Goal: Task Accomplishment & Management: Manage account settings

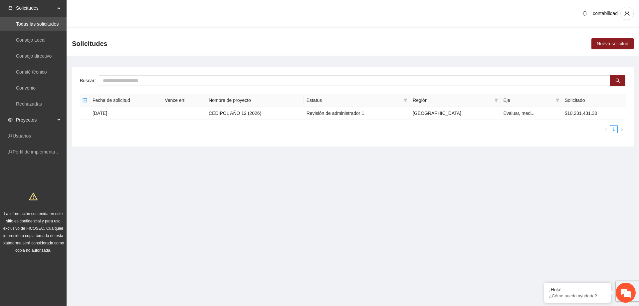
click at [26, 120] on span "Proyectos" at bounding box center [35, 119] width 39 height 13
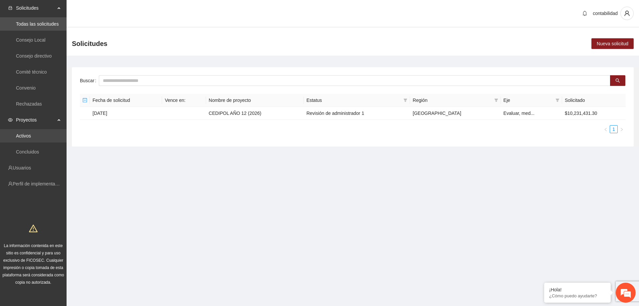
click at [31, 134] on link "Activos" at bounding box center [23, 135] width 15 height 5
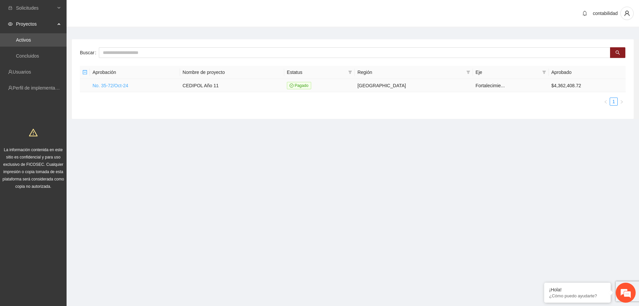
click at [105, 86] on link "No. 35-72/Oct-24" at bounding box center [111, 85] width 36 height 5
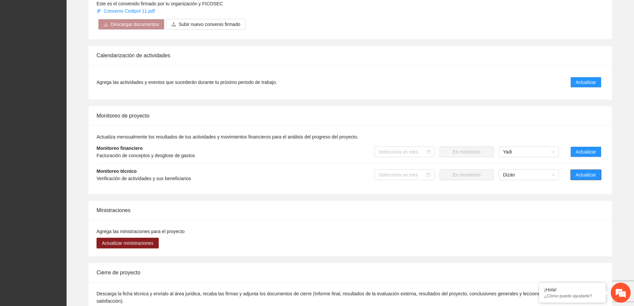
click at [572, 169] on button "Actualizar" at bounding box center [585, 174] width 31 height 11
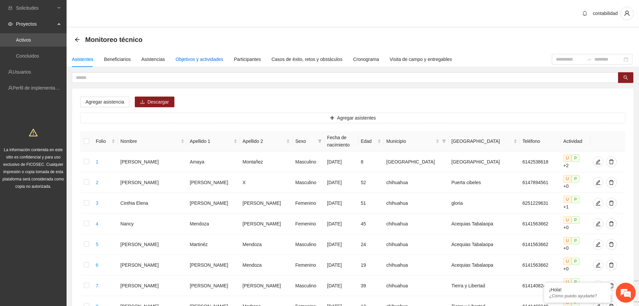
click at [207, 60] on div "Objetivos y actividades" at bounding box center [200, 59] width 48 height 7
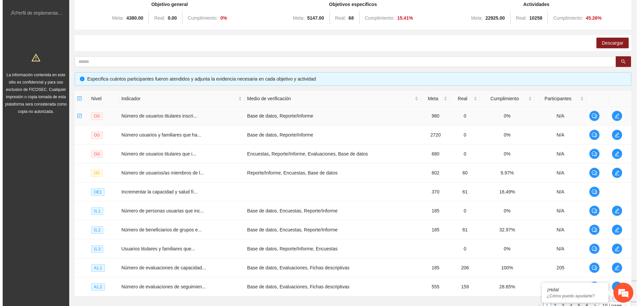
scroll to position [100, 0]
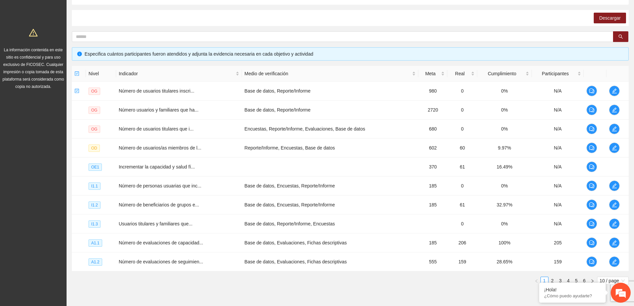
click at [509, 285] on div "Nivel Indicador Medio de verificación Meta Real Cumplimiento Participantes OG N…" at bounding box center [350, 178] width 557 height 224
click at [540, 283] on em at bounding box center [539, 283] width 7 height 7
click at [554, 279] on link "2" at bounding box center [552, 280] width 7 height 7
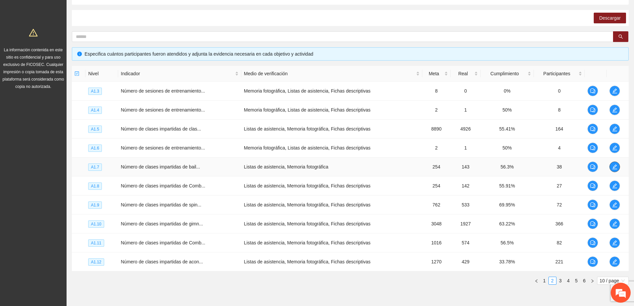
click at [612, 166] on icon "edit" at bounding box center [614, 166] width 5 height 5
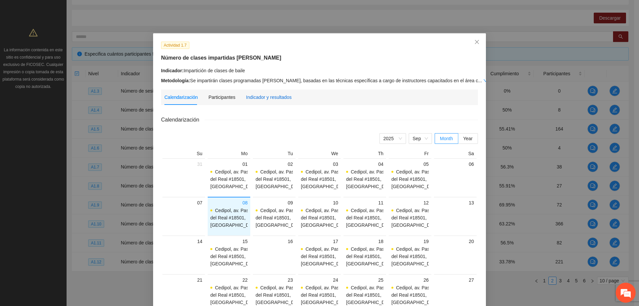
click at [246, 97] on div "Indicador y resultados" at bounding box center [269, 97] width 46 height 7
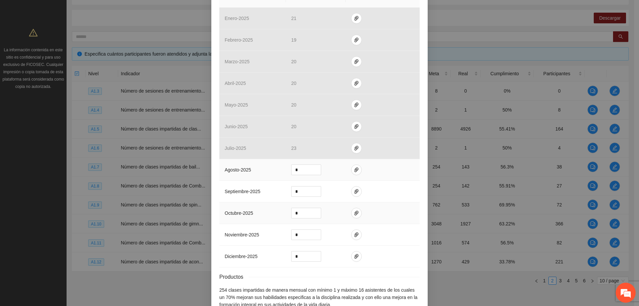
scroll to position [200, 0]
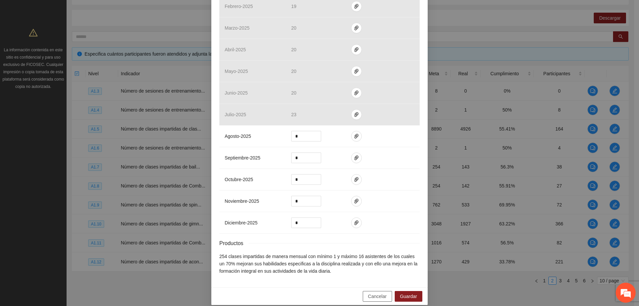
click at [365, 291] on button "Cancelar" at bounding box center [377, 296] width 29 height 11
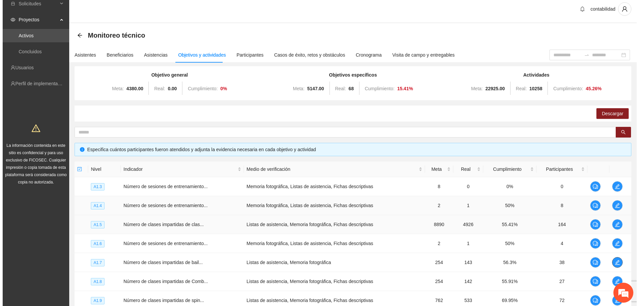
scroll to position [33, 0]
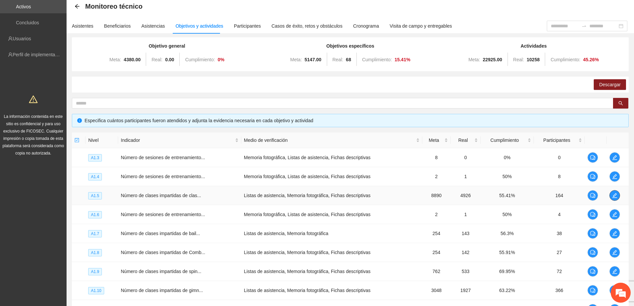
click at [613, 197] on icon "edit" at bounding box center [614, 195] width 5 height 5
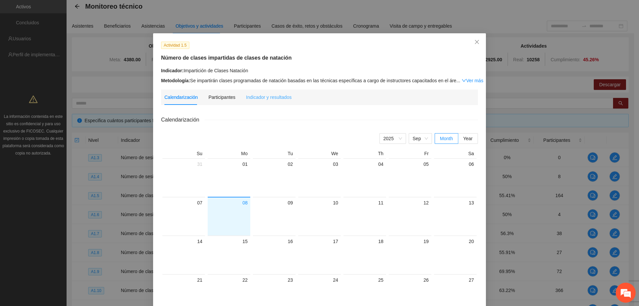
click at [267, 101] on div "Indicador y resultados" at bounding box center [269, 97] width 46 height 15
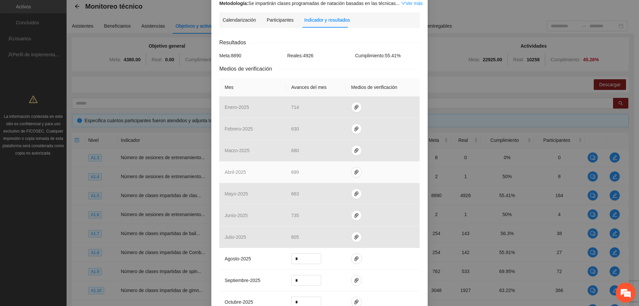
scroll to position [100, 0]
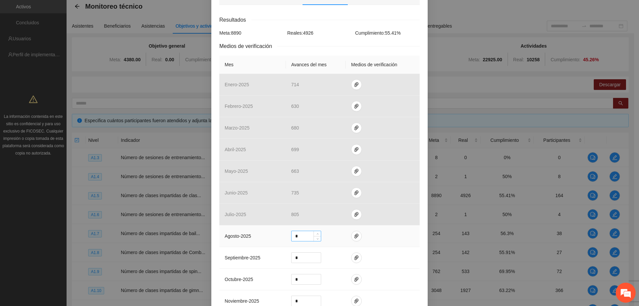
click at [307, 233] on input "*" at bounding box center [306, 236] width 29 height 10
click at [354, 235] on icon "paper-clip" at bounding box center [356, 235] width 5 height 5
click at [341, 216] on span "Adjuntar documento" at bounding box center [336, 214] width 42 height 7
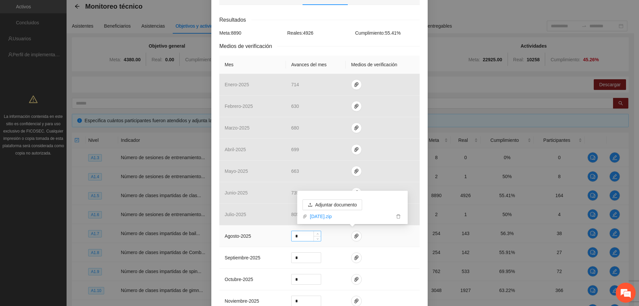
click at [302, 237] on input "*" at bounding box center [306, 236] width 29 height 10
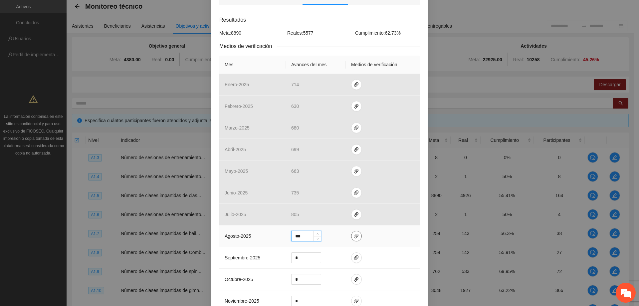
type input "***"
click at [354, 235] on icon "paper-clip" at bounding box center [356, 235] width 5 height 5
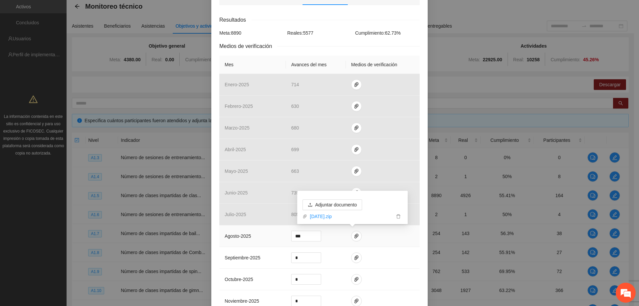
click at [388, 245] on td at bounding box center [383, 236] width 74 height 22
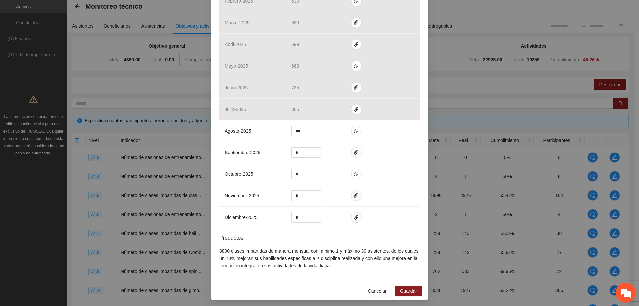
scroll to position [206, 0]
click at [404, 288] on span "Guardar" at bounding box center [408, 289] width 17 height 7
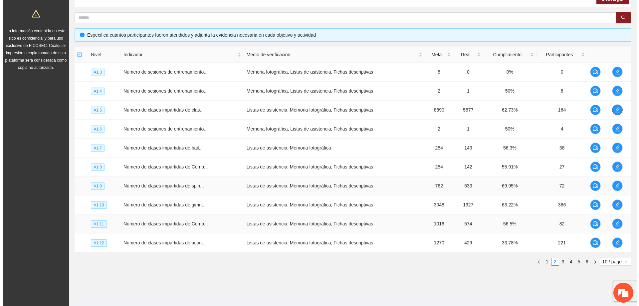
scroll to position [129, 0]
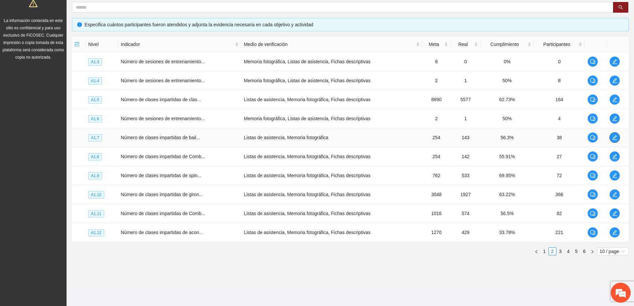
click at [617, 136] on icon "edit" at bounding box center [614, 137] width 5 height 5
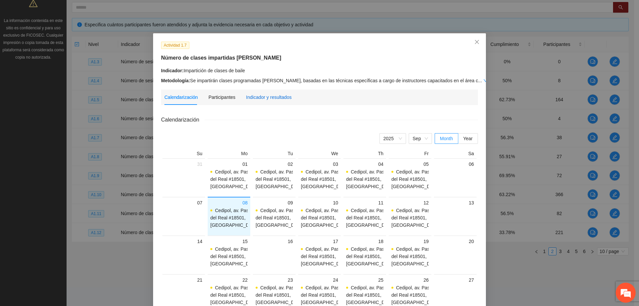
click at [253, 95] on div "Indicador y resultados" at bounding box center [269, 97] width 46 height 7
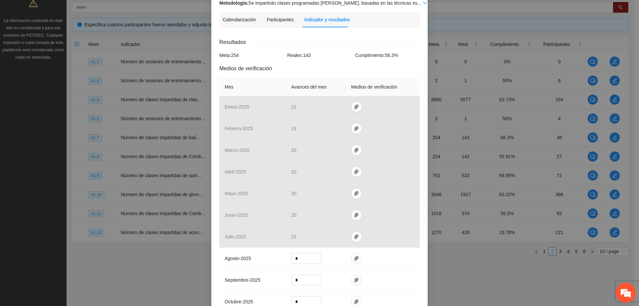
scroll to position [133, 0]
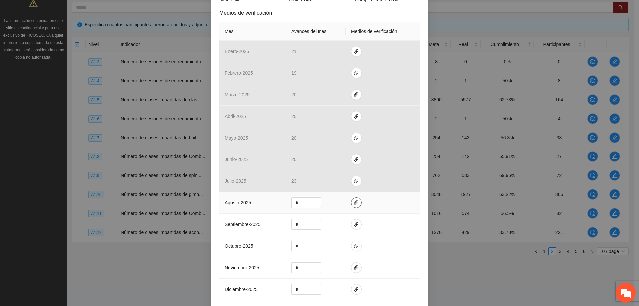
click at [354, 205] on icon "paper-clip" at bounding box center [356, 202] width 5 height 5
click at [333, 181] on span "Adjuntar documento" at bounding box center [336, 181] width 42 height 7
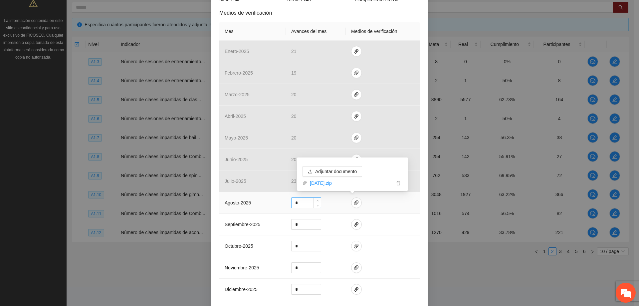
click at [308, 204] on input "*" at bounding box center [306, 203] width 29 height 10
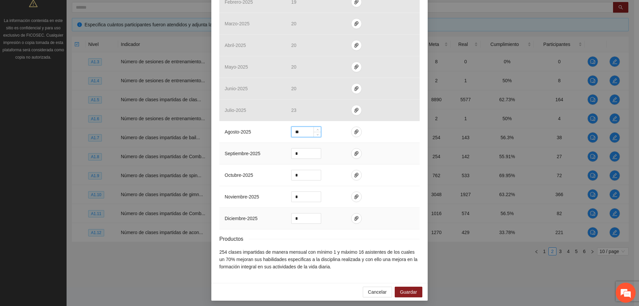
scroll to position [206, 0]
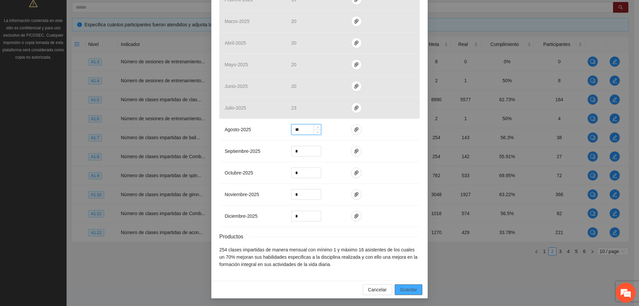
type input "**"
click at [400, 289] on span "Guardar" at bounding box center [408, 289] width 17 height 7
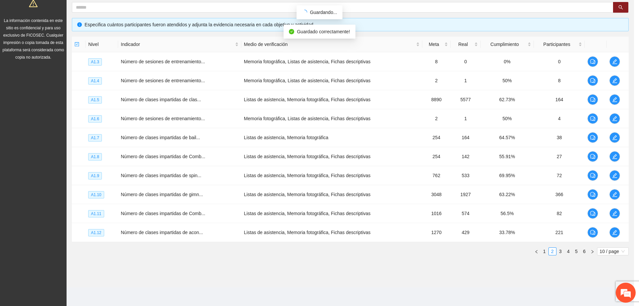
scroll to position [173, 0]
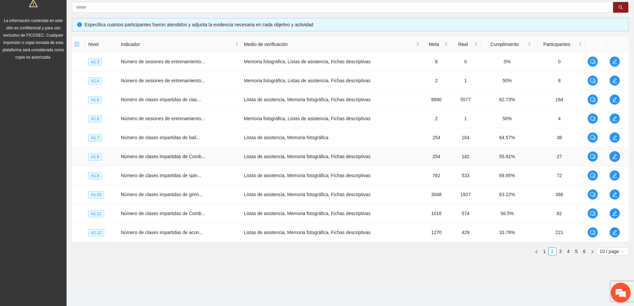
click at [616, 158] on icon "edit" at bounding box center [614, 156] width 5 height 5
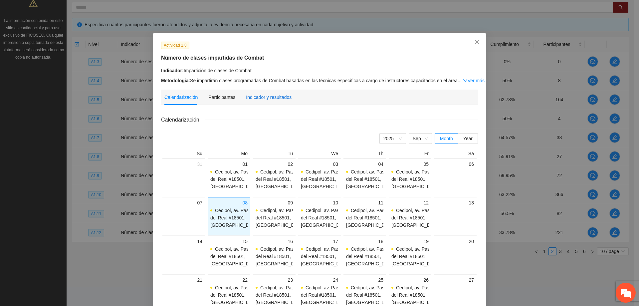
click at [260, 98] on div "Indicador y resultados" at bounding box center [269, 97] width 46 height 7
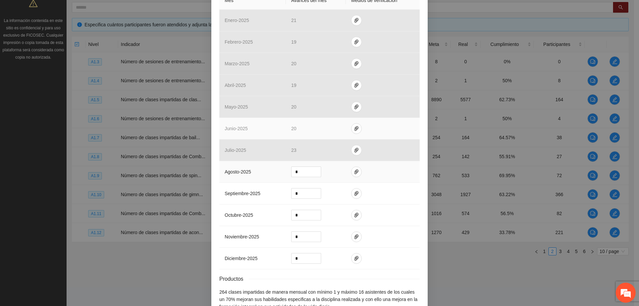
scroll to position [166, 0]
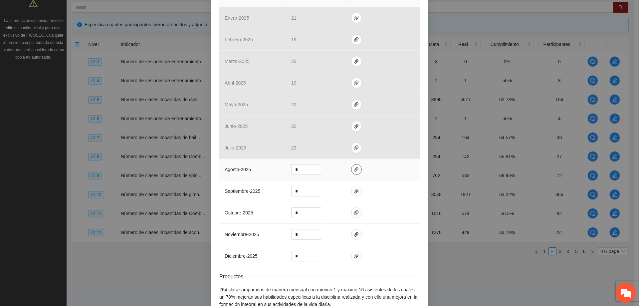
click at [354, 168] on icon "paper-clip" at bounding box center [356, 169] width 5 height 5
click at [332, 149] on span "Adjuntar documento" at bounding box center [336, 147] width 42 height 7
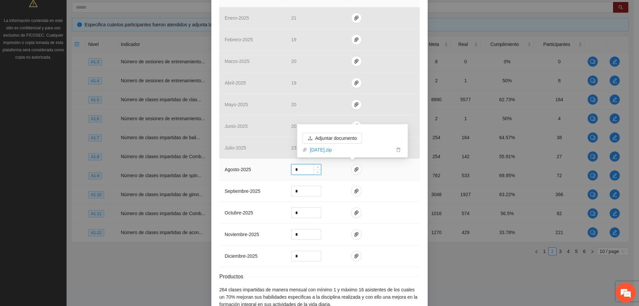
drag, startPoint x: 300, startPoint y: 171, endPoint x: 271, endPoint y: 169, distance: 28.3
click at [272, 170] on tr "agosto - 2025 *" at bounding box center [319, 170] width 200 height 22
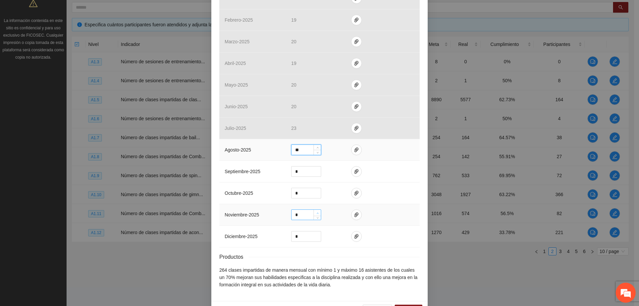
scroll to position [206, 0]
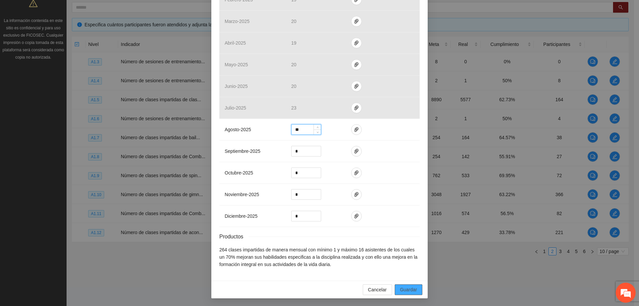
type input "**"
click at [401, 291] on span "Guardar" at bounding box center [408, 289] width 17 height 7
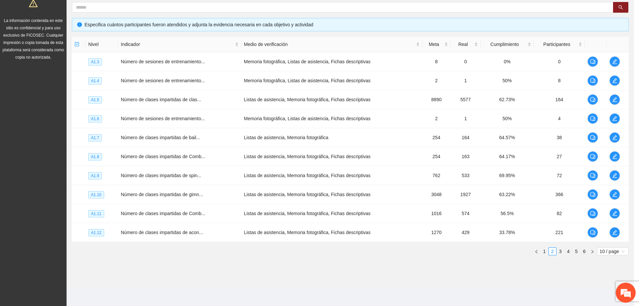
scroll to position [173, 0]
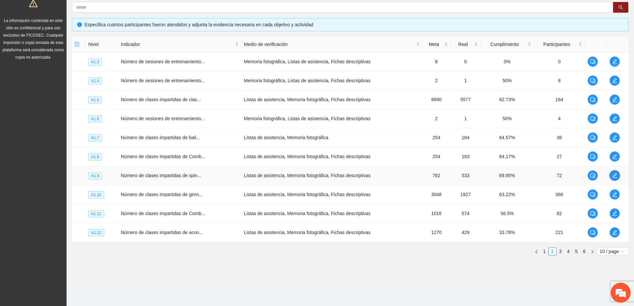
click at [614, 175] on icon "edit" at bounding box center [614, 175] width 5 height 5
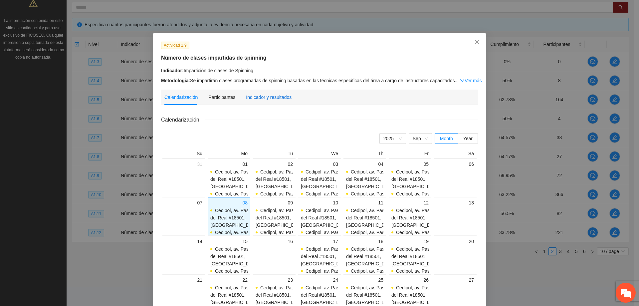
click at [275, 99] on div "Indicador y resultados" at bounding box center [269, 97] width 46 height 7
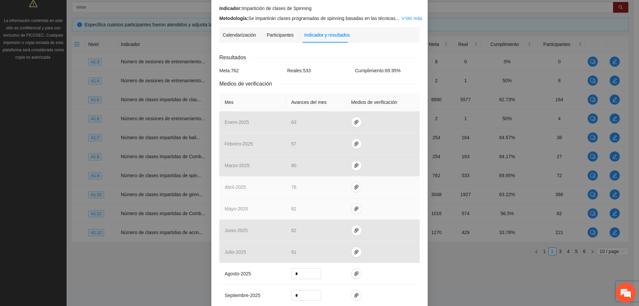
scroll to position [67, 0]
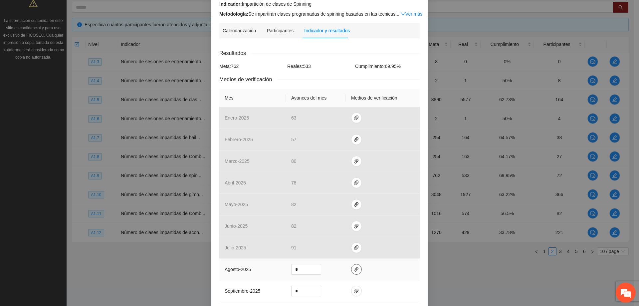
click at [354, 270] on icon "paper-clip" at bounding box center [356, 269] width 5 height 5
click at [345, 248] on span "Adjuntar documento" at bounding box center [336, 247] width 42 height 7
drag, startPoint x: 304, startPoint y: 269, endPoint x: 257, endPoint y: 268, distance: 46.6
click at [257, 269] on tr "agosto - 2025 *" at bounding box center [319, 270] width 200 height 22
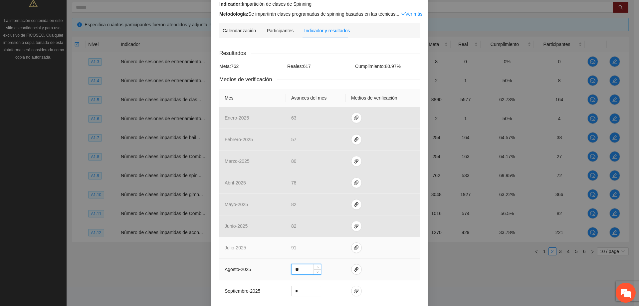
type input "**"
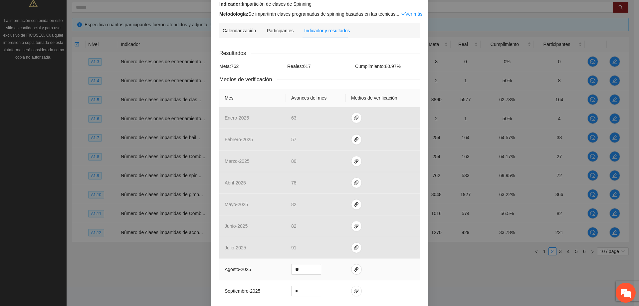
click at [380, 265] on td at bounding box center [383, 270] width 74 height 22
click at [354, 270] on icon "paper-clip" at bounding box center [356, 269] width 4 height 5
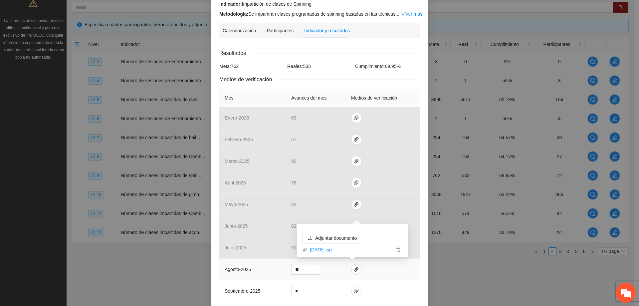
click at [377, 271] on td at bounding box center [383, 270] width 74 height 22
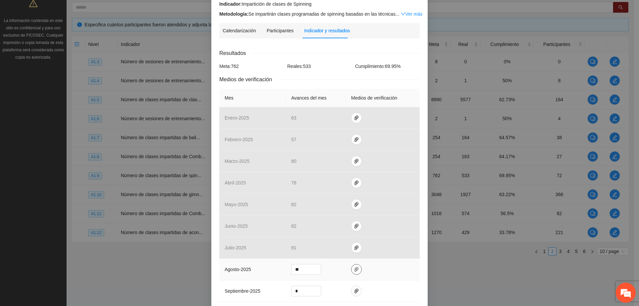
click at [356, 268] on span "paper-clip" at bounding box center [356, 269] width 10 height 5
click at [370, 270] on td at bounding box center [383, 270] width 74 height 22
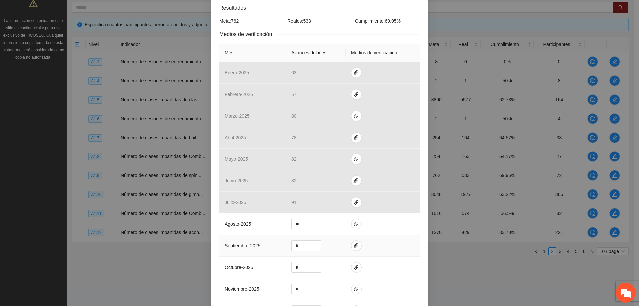
scroll to position [206, 0]
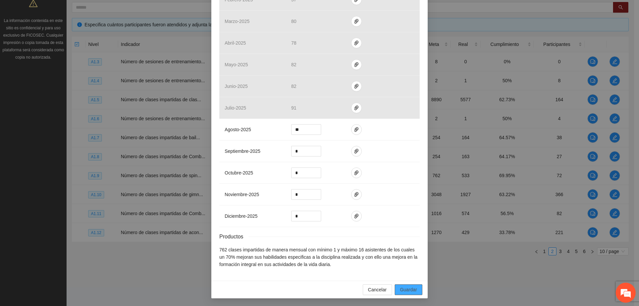
click at [406, 293] on span "Guardar" at bounding box center [408, 289] width 17 height 7
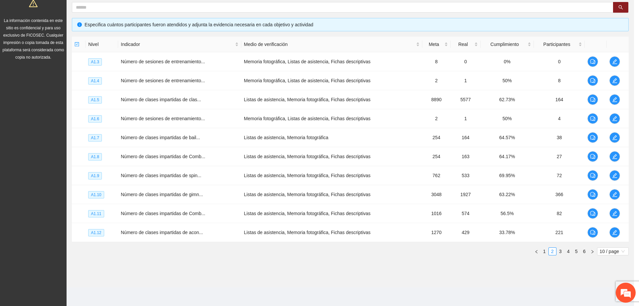
scroll to position [173, 0]
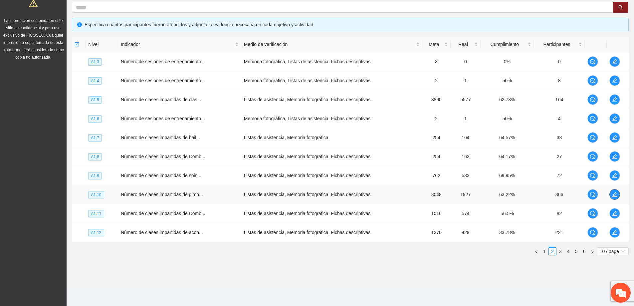
click at [613, 191] on button "button" at bounding box center [614, 194] width 11 height 11
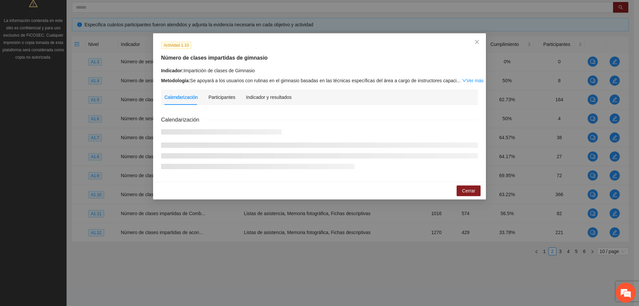
click at [262, 89] on div "Actividad 1.10 Número de clases impartidas de gimnasio Indicador: Impartición d…" at bounding box center [319, 107] width 333 height 148
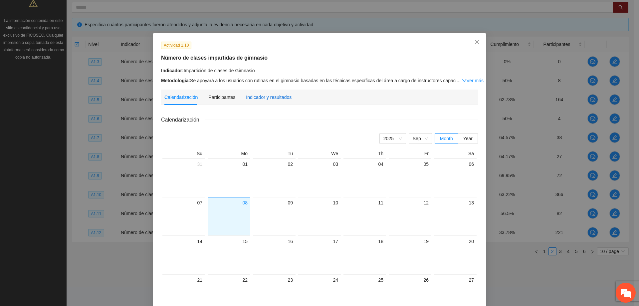
click at [268, 96] on div "Indicador y resultados" at bounding box center [269, 97] width 46 height 7
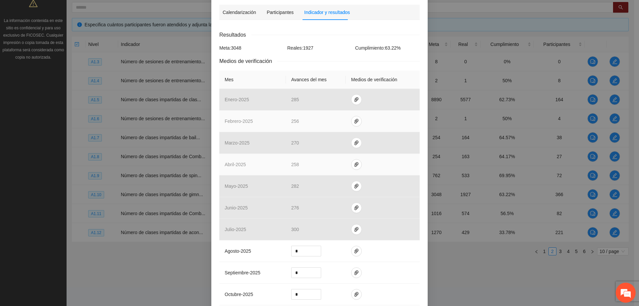
scroll to position [100, 0]
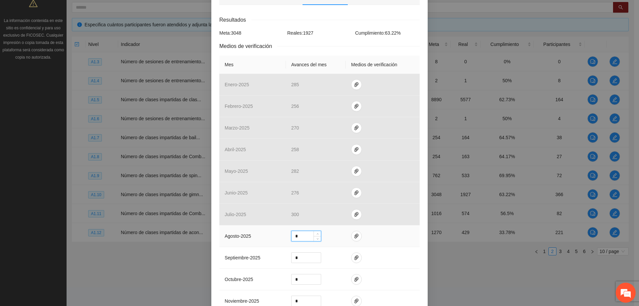
drag, startPoint x: 309, startPoint y: 233, endPoint x: 300, endPoint y: 234, distance: 9.0
click at [299, 234] on input "*" at bounding box center [306, 236] width 29 height 10
click at [354, 234] on icon "paper-clip" at bounding box center [356, 235] width 5 height 5
click at [326, 215] on span "Adjuntar documento" at bounding box center [336, 214] width 42 height 7
drag, startPoint x: 302, startPoint y: 234, endPoint x: 270, endPoint y: 234, distance: 31.9
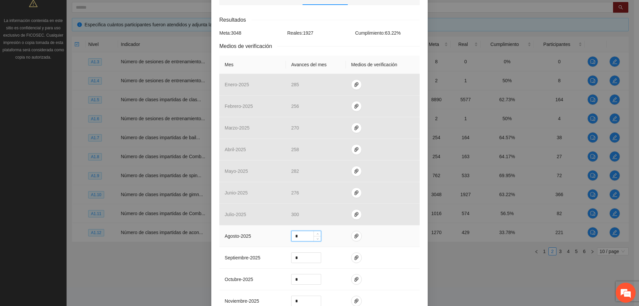
click at [270, 234] on tr "agosto - 2025 *" at bounding box center [319, 236] width 200 height 22
type input "***"
click at [399, 241] on td at bounding box center [383, 236] width 74 height 22
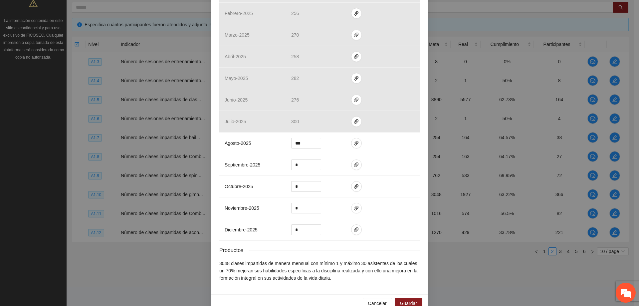
scroll to position [206, 0]
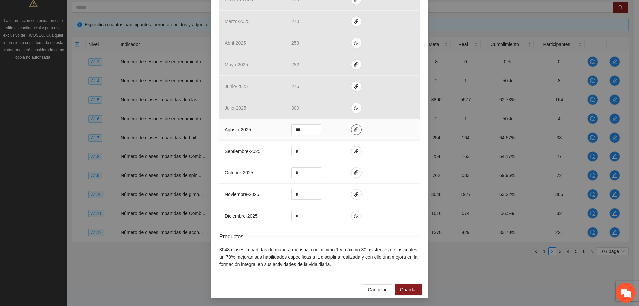
click at [355, 132] on icon "paper-clip" at bounding box center [356, 129] width 5 height 5
click at [377, 126] on td at bounding box center [383, 130] width 74 height 22
click at [406, 292] on span "Guardar" at bounding box center [408, 289] width 17 height 7
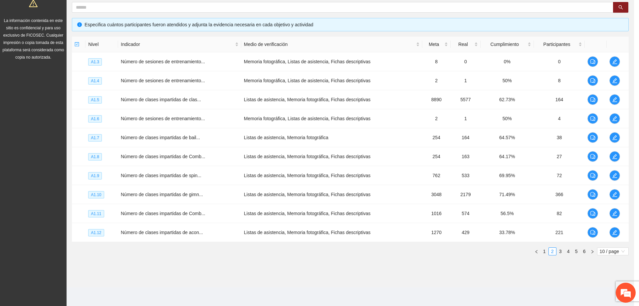
scroll to position [173, 0]
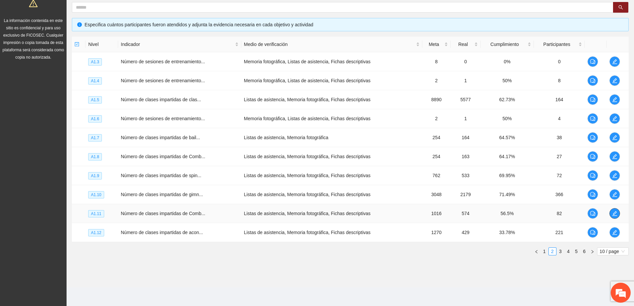
click at [616, 212] on icon "edit" at bounding box center [614, 213] width 5 height 5
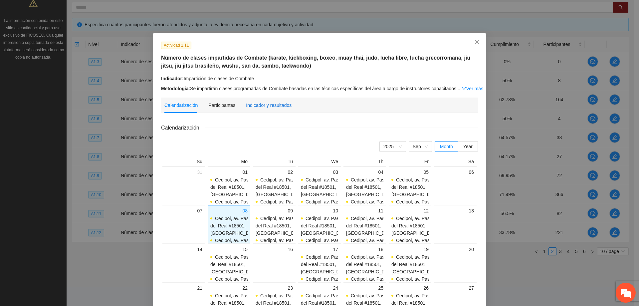
click at [261, 105] on div "Indicador y resultados" at bounding box center [269, 105] width 46 height 7
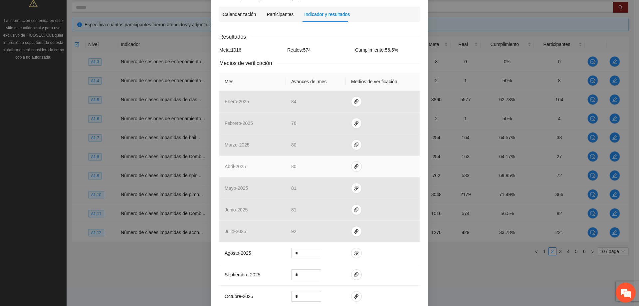
scroll to position [100, 0]
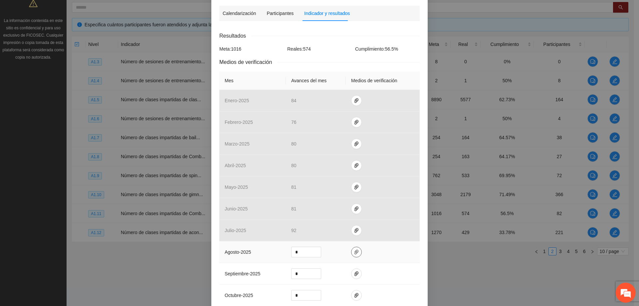
click at [354, 254] on icon "paper-clip" at bounding box center [356, 251] width 5 height 5
click at [335, 232] on span "Adjuntar documento" at bounding box center [336, 230] width 42 height 7
drag, startPoint x: 297, startPoint y: 253, endPoint x: 275, endPoint y: 253, distance: 21.6
click at [275, 253] on tr "agosto - 2025 *" at bounding box center [319, 252] width 200 height 22
type input "**"
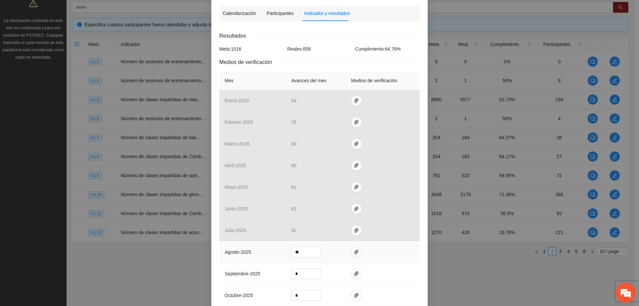
click at [376, 254] on td at bounding box center [383, 252] width 74 height 22
click at [354, 253] on icon "paper-clip" at bounding box center [356, 251] width 5 height 5
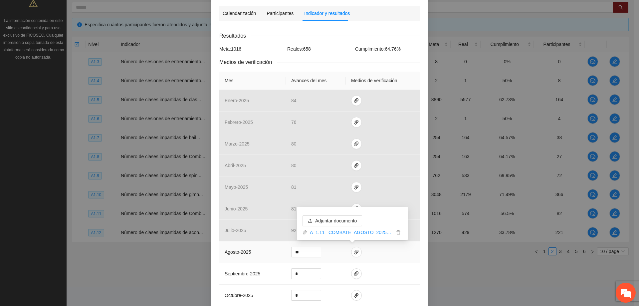
click at [393, 253] on td at bounding box center [383, 252] width 74 height 22
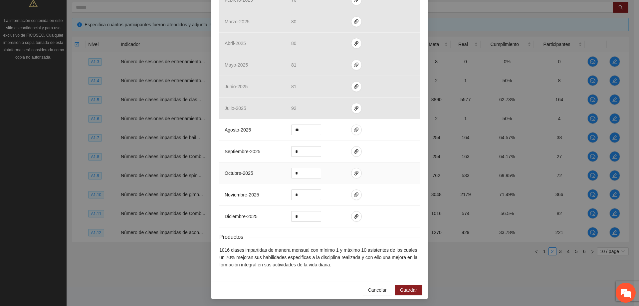
scroll to position [222, 0]
click at [400, 289] on span "Guardar" at bounding box center [408, 289] width 17 height 7
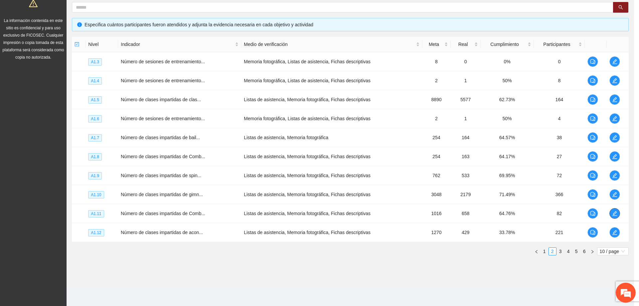
scroll to position [0, 0]
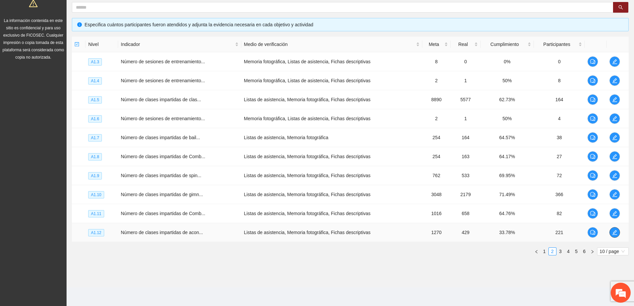
click at [613, 230] on icon "edit" at bounding box center [614, 232] width 5 height 5
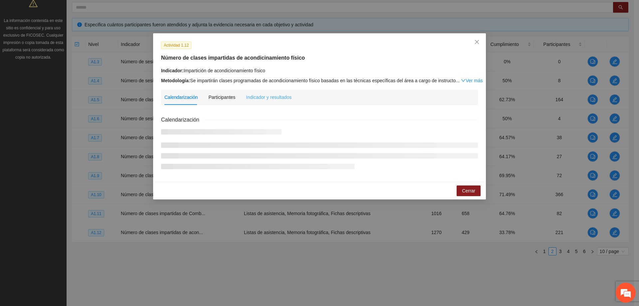
click at [264, 92] on div "Indicador y resultados" at bounding box center [269, 97] width 46 height 15
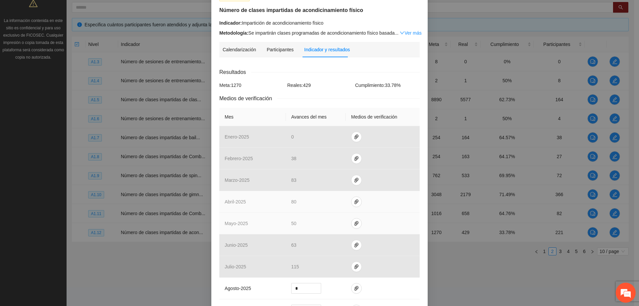
scroll to position [166, 0]
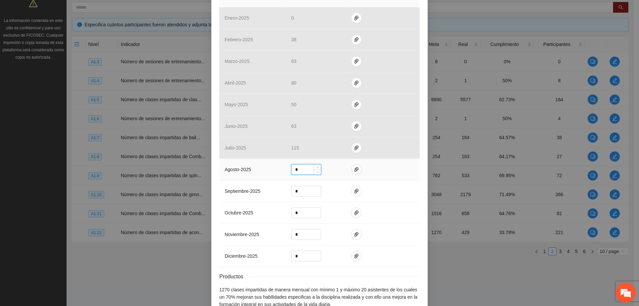
drag, startPoint x: 308, startPoint y: 170, endPoint x: 294, endPoint y: 170, distance: 14.6
click at [294, 170] on input "*" at bounding box center [306, 169] width 29 height 10
type input "***"
click at [358, 169] on button "button" at bounding box center [356, 169] width 11 height 11
click at [343, 143] on button "Adjuntar documento" at bounding box center [333, 148] width 60 height 11
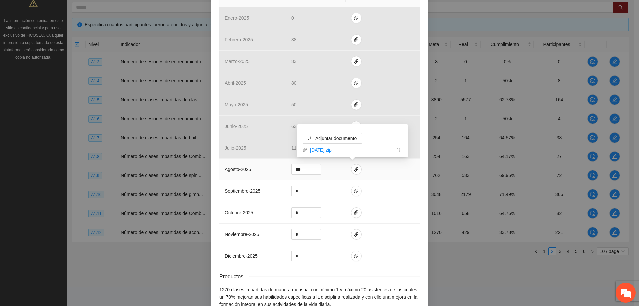
click at [402, 175] on td at bounding box center [383, 170] width 74 height 22
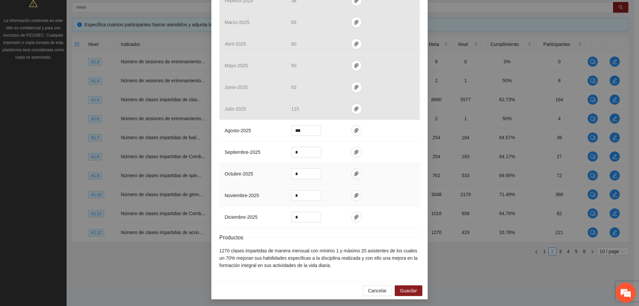
scroll to position [206, 0]
click at [411, 289] on span "Guardar" at bounding box center [408, 289] width 17 height 7
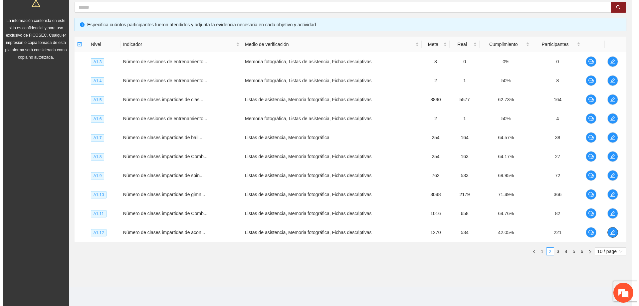
scroll to position [0, 0]
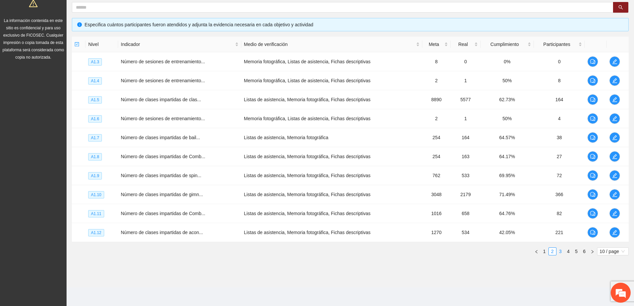
click at [561, 251] on link "3" at bounding box center [560, 251] width 7 height 7
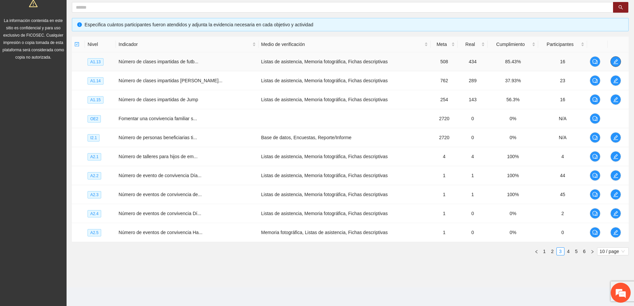
click at [614, 61] on icon "edit" at bounding box center [615, 61] width 5 height 5
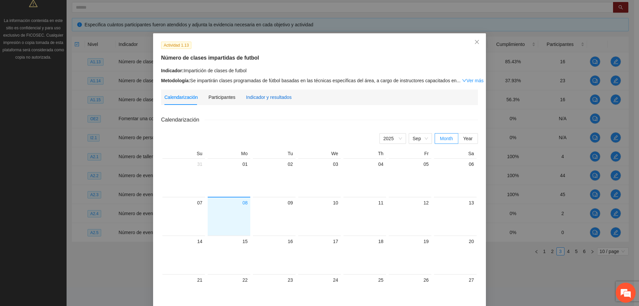
click at [258, 95] on div "Indicador y resultados" at bounding box center [269, 97] width 46 height 7
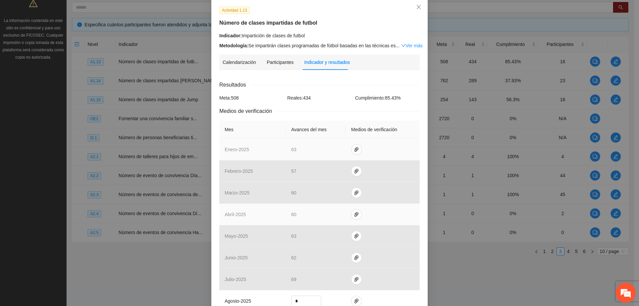
scroll to position [67, 0]
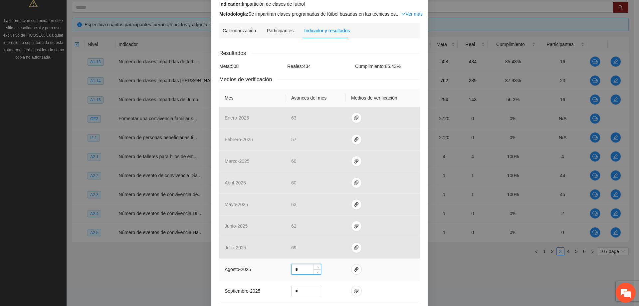
click at [301, 270] on input "*" at bounding box center [306, 269] width 29 height 10
click at [300, 269] on input "*" at bounding box center [306, 269] width 29 height 10
click at [292, 270] on input "*" at bounding box center [306, 269] width 29 height 10
type input "**"
click at [354, 268] on icon "paper-clip" at bounding box center [356, 269] width 5 height 5
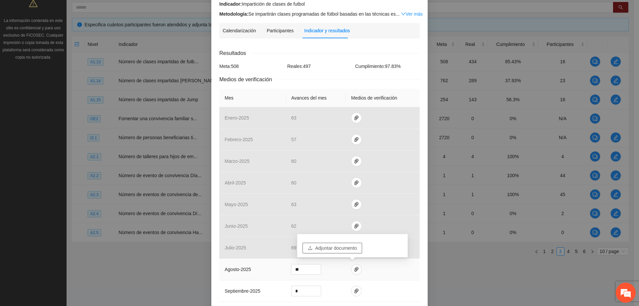
click at [342, 248] on span "Adjuntar documento" at bounding box center [336, 247] width 42 height 7
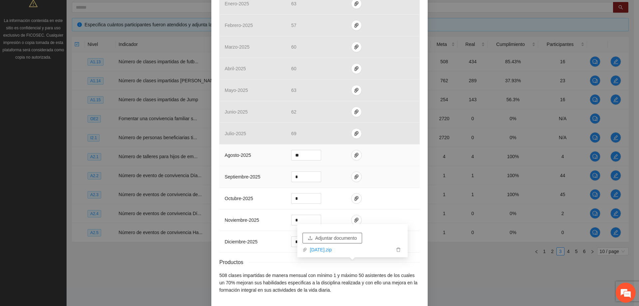
scroll to position [173, 0]
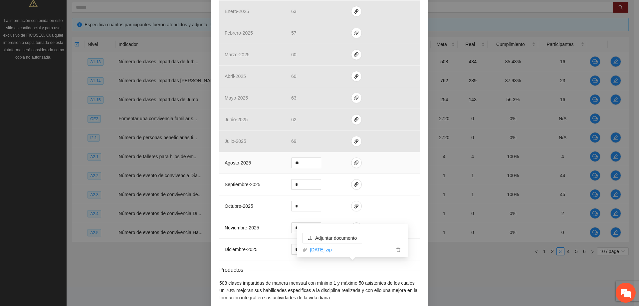
click at [335, 165] on td "**" at bounding box center [316, 163] width 60 height 22
click at [353, 157] on button "button" at bounding box center [356, 162] width 11 height 11
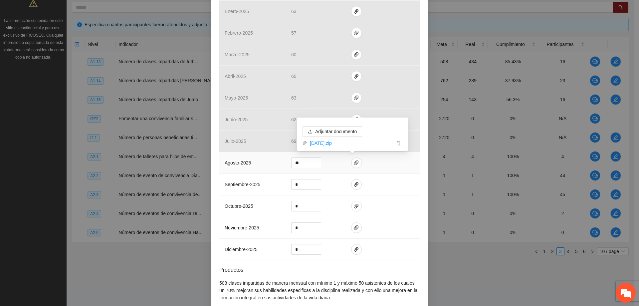
click at [373, 160] on td at bounding box center [383, 163] width 74 height 22
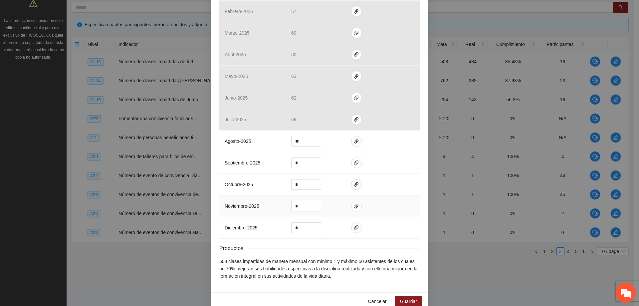
scroll to position [206, 0]
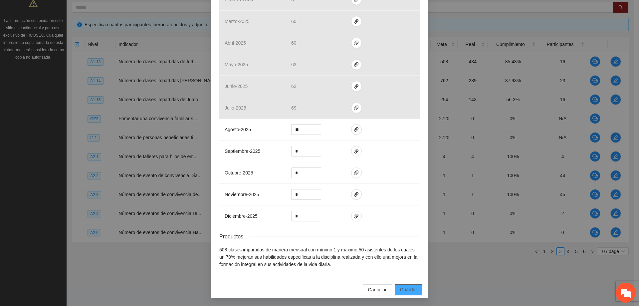
click at [405, 288] on span "Guardar" at bounding box center [408, 289] width 17 height 7
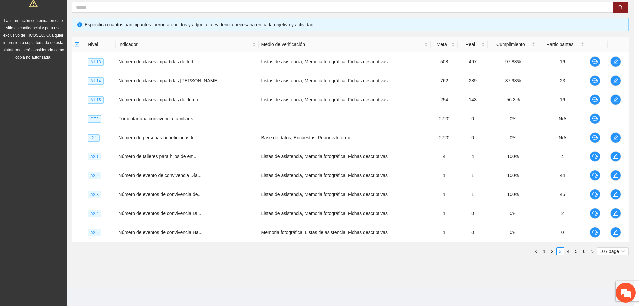
scroll to position [173, 0]
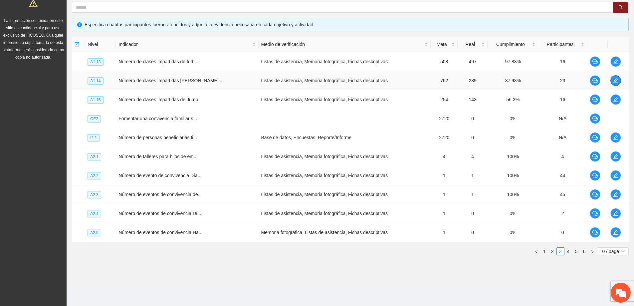
click at [613, 82] on icon "edit" at bounding box center [615, 80] width 5 height 5
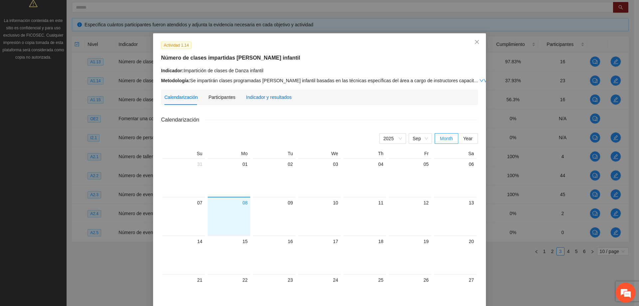
click at [259, 98] on div "Indicador y resultados" at bounding box center [269, 97] width 46 height 7
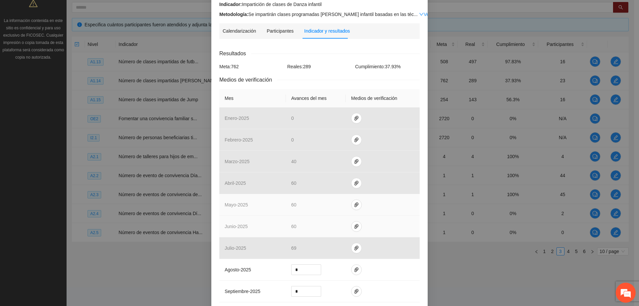
scroll to position [67, 0]
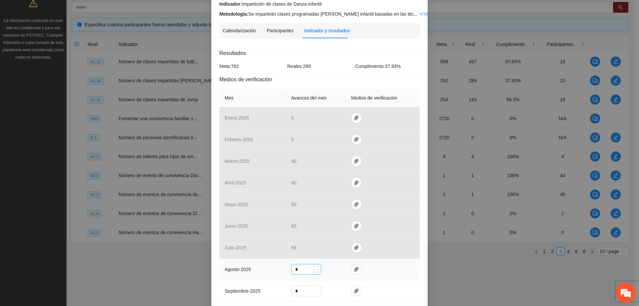
drag, startPoint x: 315, startPoint y: 270, endPoint x: 308, endPoint y: 271, distance: 8.0
click at [308, 271] on div "*" at bounding box center [306, 269] width 30 height 11
drag, startPoint x: 303, startPoint y: 267, endPoint x: 263, endPoint y: 266, distance: 39.6
click at [269, 268] on tr "agosto - 2025 *" at bounding box center [319, 270] width 200 height 22
type input "**"
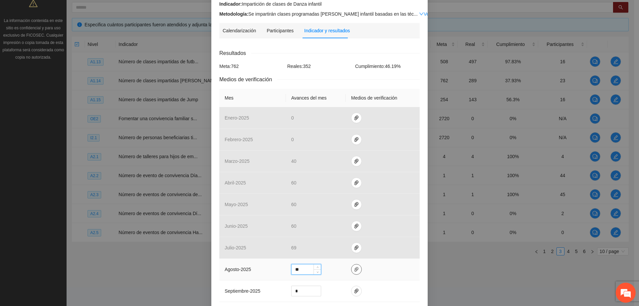
click at [354, 267] on icon "paper-clip" at bounding box center [356, 269] width 5 height 5
click at [340, 247] on span "Adjuntar documento" at bounding box center [336, 247] width 42 height 7
click at [395, 269] on td at bounding box center [383, 270] width 74 height 22
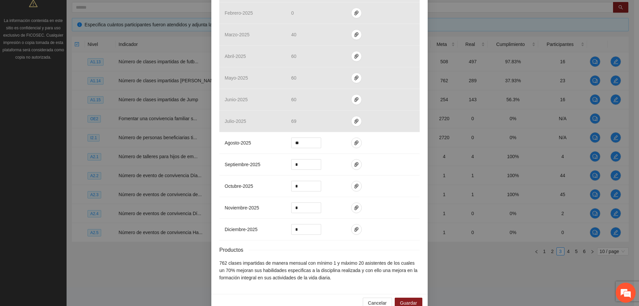
scroll to position [206, 0]
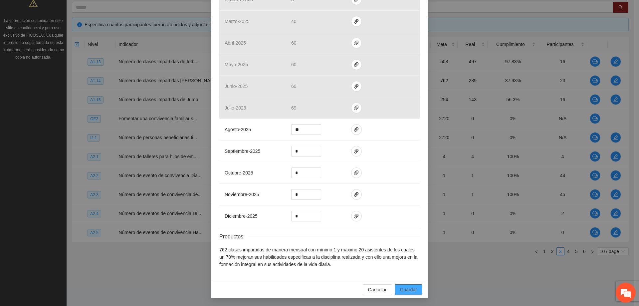
click at [406, 284] on button "Guardar" at bounding box center [409, 289] width 28 height 11
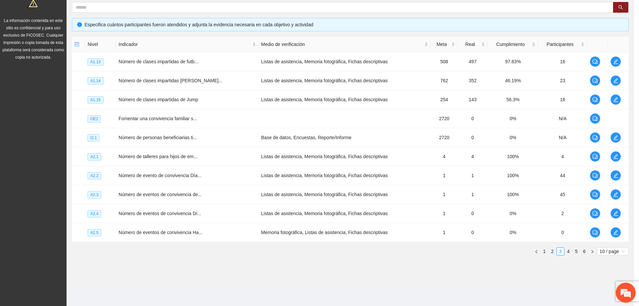
scroll to position [173, 0]
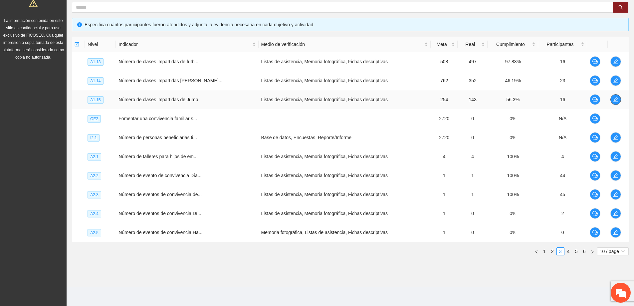
click at [611, 100] on span "edit" at bounding box center [616, 99] width 10 height 5
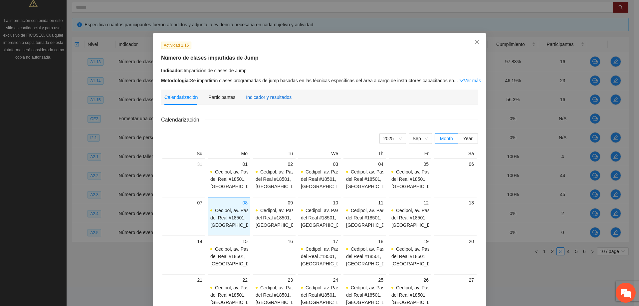
click at [264, 98] on div "Indicador y resultados" at bounding box center [269, 97] width 46 height 7
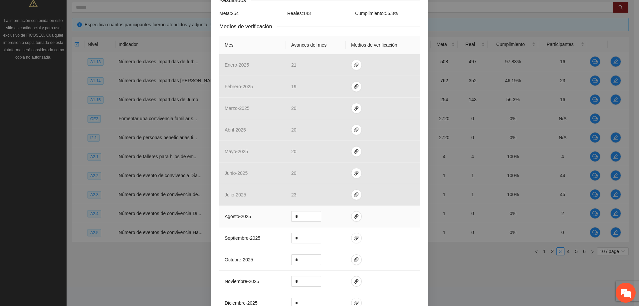
scroll to position [133, 0]
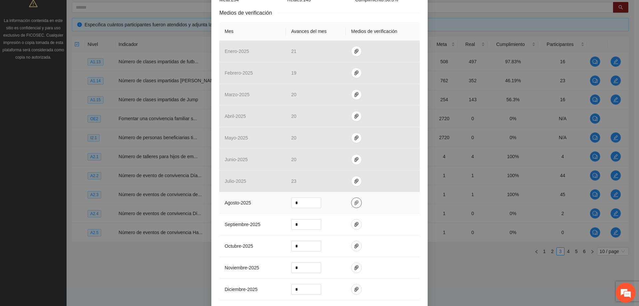
click at [356, 205] on span "paper-clip" at bounding box center [356, 202] width 10 height 5
click at [325, 180] on span "Adjuntar documento" at bounding box center [336, 181] width 42 height 7
drag, startPoint x: 299, startPoint y: 204, endPoint x: 283, endPoint y: 205, distance: 16.3
click at [283, 205] on tr "agosto - 2025 *" at bounding box center [319, 203] width 200 height 22
type input "**"
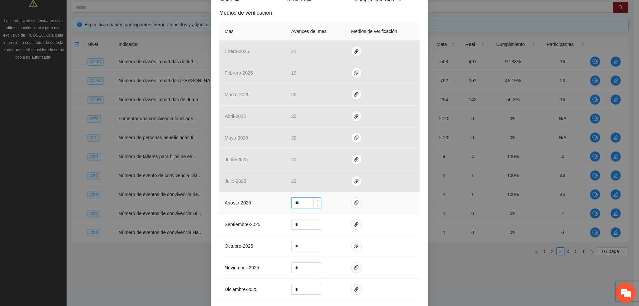
click at [385, 201] on td at bounding box center [383, 203] width 74 height 22
click at [354, 203] on icon "paper-clip" at bounding box center [356, 202] width 4 height 5
click at [372, 204] on td at bounding box center [383, 203] width 74 height 22
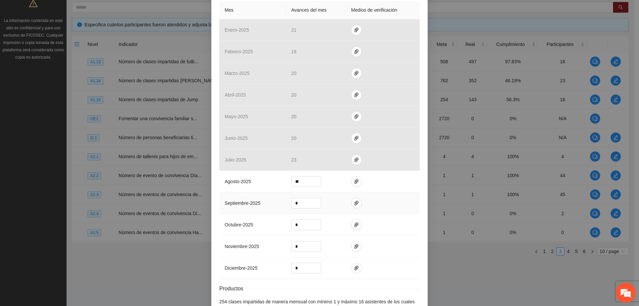
scroll to position [206, 0]
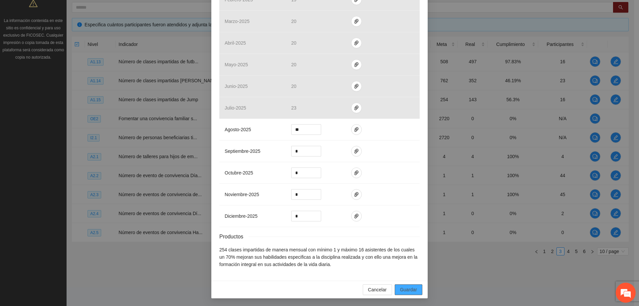
click at [409, 288] on span "Guardar" at bounding box center [408, 289] width 17 height 7
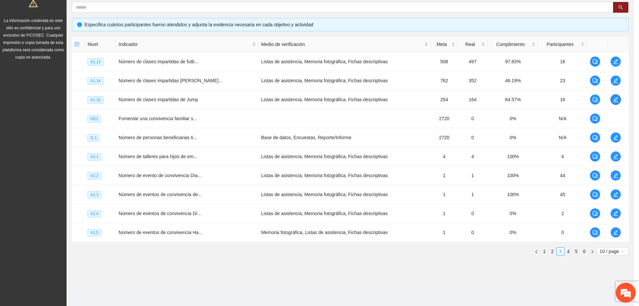
scroll to position [0, 0]
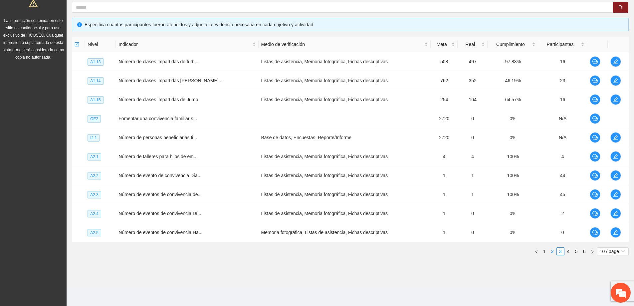
click at [555, 252] on link "2" at bounding box center [552, 251] width 7 height 7
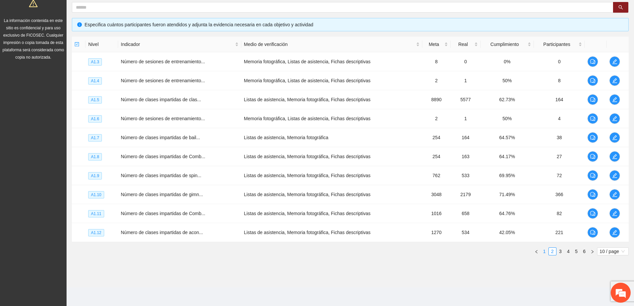
click at [546, 252] on link "1" at bounding box center [544, 251] width 7 height 7
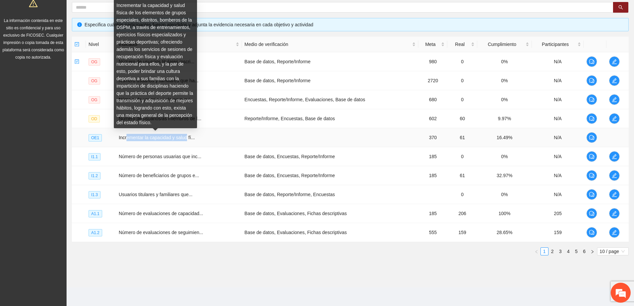
drag, startPoint x: 126, startPoint y: 136, endPoint x: 186, endPoint y: 139, distance: 59.9
click at [186, 139] on span "Incrementar la capacidad y salud fí..." at bounding box center [157, 137] width 76 height 5
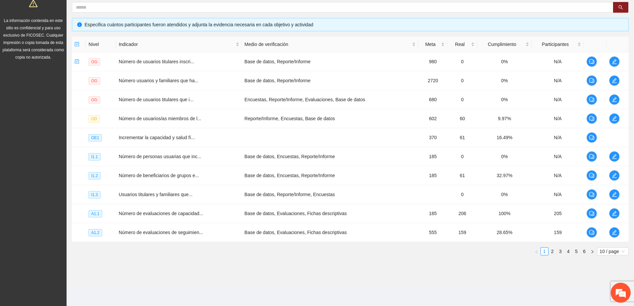
click at [163, 257] on div "Nivel Indicador Medio de verificación Meta Real Cumplimiento Participantes OG N…" at bounding box center [350, 149] width 557 height 224
click at [549, 251] on link "2" at bounding box center [552, 251] width 7 height 7
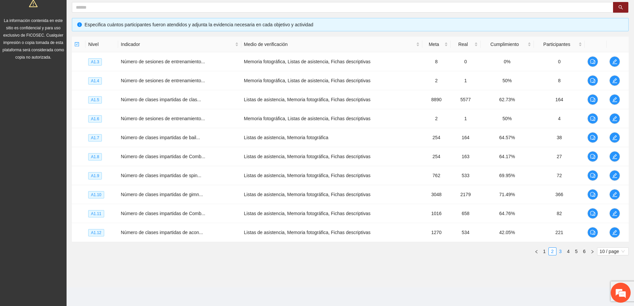
click at [560, 252] on link "3" at bounding box center [560, 251] width 7 height 7
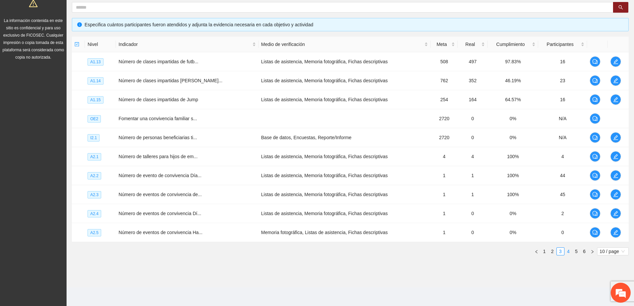
click at [569, 251] on link "4" at bounding box center [568, 251] width 7 height 7
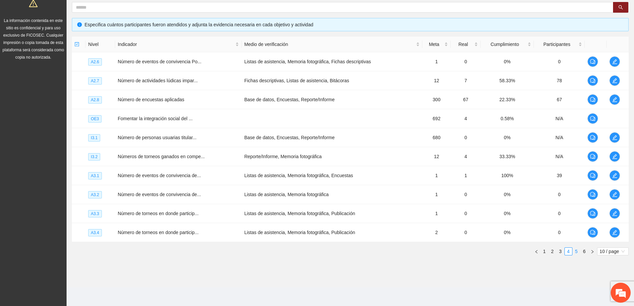
click at [575, 252] on link "5" at bounding box center [576, 251] width 7 height 7
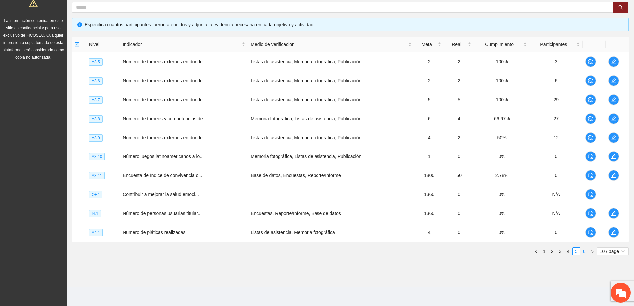
click at [584, 251] on link "6" at bounding box center [584, 251] width 7 height 7
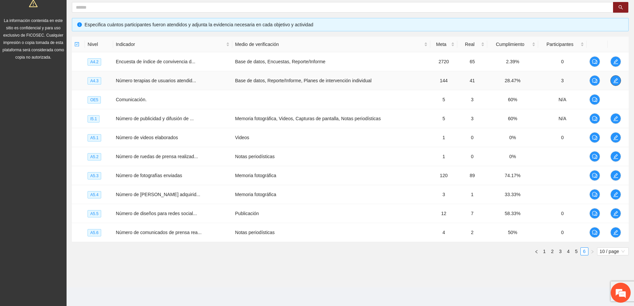
click at [619, 82] on span "edit" at bounding box center [616, 80] width 10 height 5
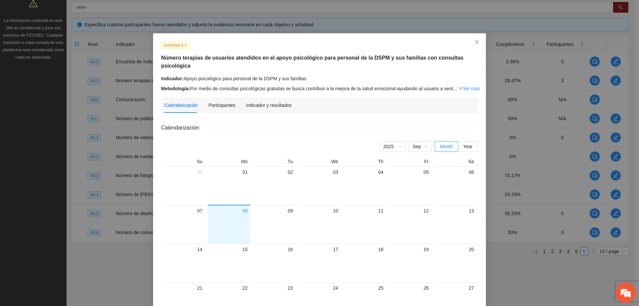
click at [274, 98] on div "Indicador y resultados" at bounding box center [269, 105] width 46 height 15
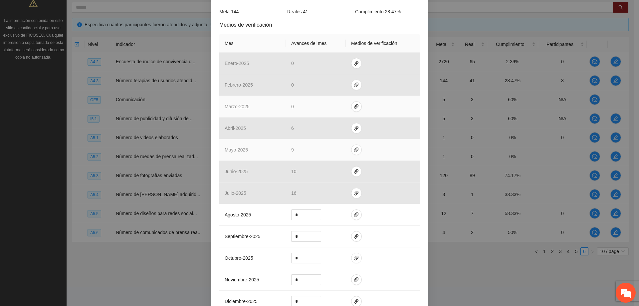
scroll to position [133, 0]
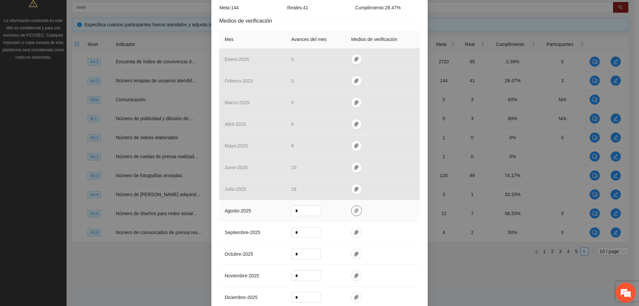
click at [356, 211] on span "paper-clip" at bounding box center [356, 210] width 10 height 5
drag, startPoint x: 296, startPoint y: 211, endPoint x: 263, endPoint y: 200, distance: 35.4
click at [260, 208] on tr "agosto - 2025 *" at bounding box center [319, 211] width 200 height 22
type input "**"
click at [354, 208] on icon "paper-clip" at bounding box center [356, 210] width 5 height 5
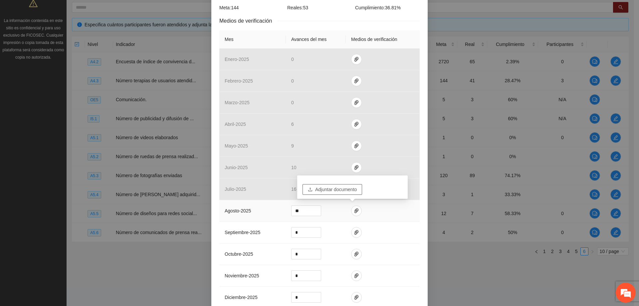
click at [329, 192] on span "Adjuntar documento" at bounding box center [336, 189] width 42 height 7
click at [382, 209] on td at bounding box center [383, 211] width 74 height 22
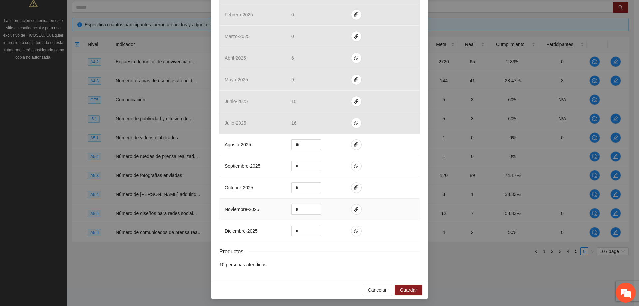
scroll to position [200, 0]
click at [408, 288] on span "Guardar" at bounding box center [408, 289] width 17 height 7
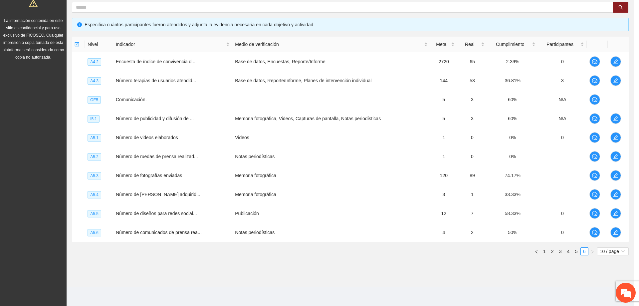
scroll to position [166, 0]
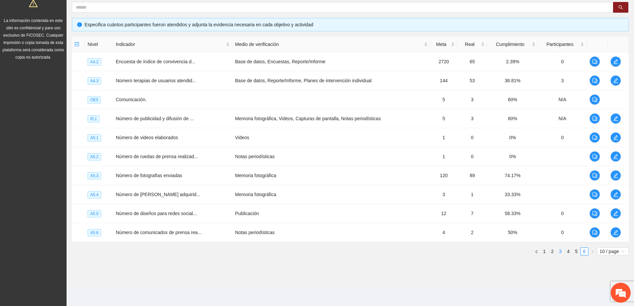
click at [560, 250] on link "3" at bounding box center [560, 251] width 7 height 7
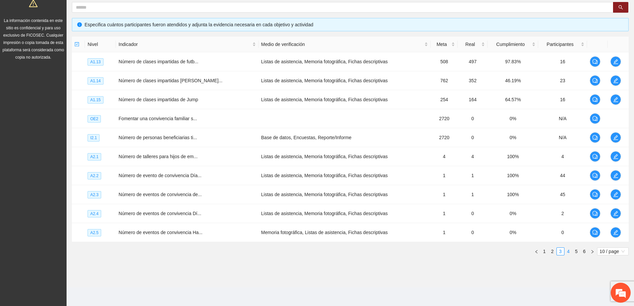
click at [569, 251] on link "4" at bounding box center [568, 251] width 7 height 7
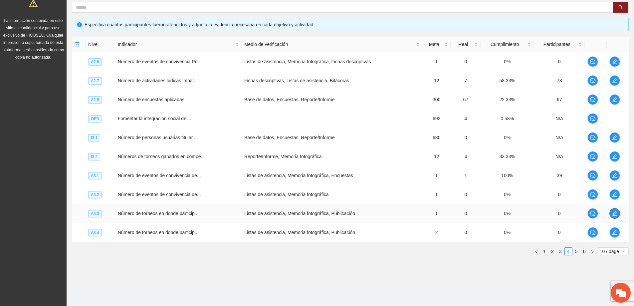
click at [614, 215] on icon "edit" at bounding box center [614, 213] width 5 height 5
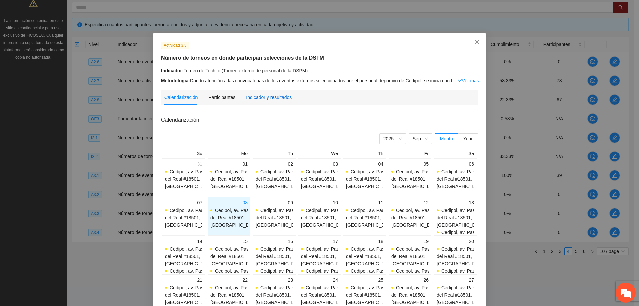
click at [274, 100] on div "Indicador y resultados" at bounding box center [269, 97] width 46 height 7
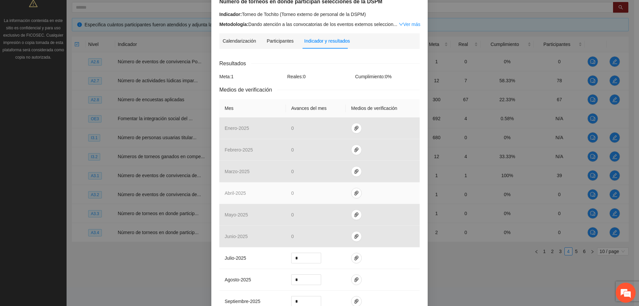
scroll to position [67, 0]
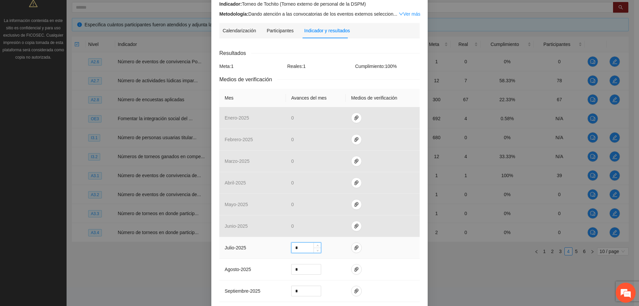
drag, startPoint x: 310, startPoint y: 245, endPoint x: 305, endPoint y: 244, distance: 5.1
click at [305, 245] on div "*" at bounding box center [306, 247] width 30 height 11
click at [319, 251] on td "*" at bounding box center [316, 248] width 60 height 22
click at [317, 250] on span "Decrease Value" at bounding box center [317, 250] width 7 height 6
type input "*"
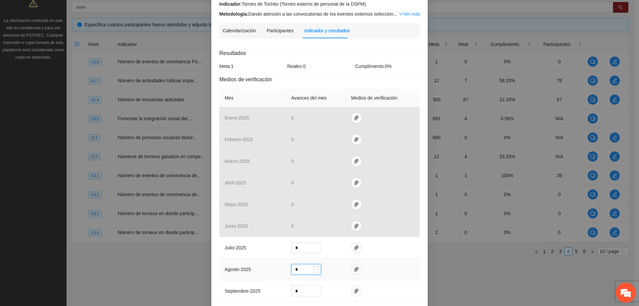
drag, startPoint x: 303, startPoint y: 269, endPoint x: 273, endPoint y: 268, distance: 30.3
click at [273, 268] on tr "agosto - 2025 *" at bounding box center [319, 270] width 200 height 22
type input "*"
click at [354, 271] on icon "paper-clip" at bounding box center [356, 269] width 5 height 5
click at [340, 247] on span "Adjuntar documento" at bounding box center [336, 247] width 42 height 7
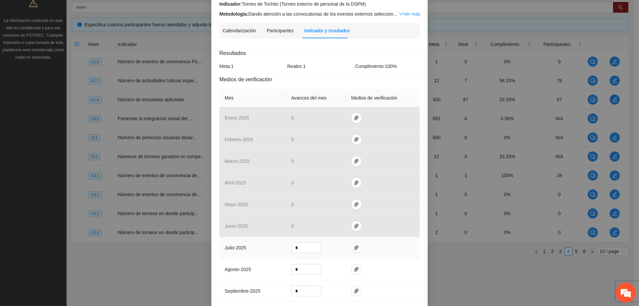
click at [273, 247] on td "julio - 2025" at bounding box center [252, 248] width 67 height 22
click at [354, 269] on icon "paper-clip" at bounding box center [356, 269] width 5 height 5
click at [387, 268] on td at bounding box center [383, 270] width 74 height 22
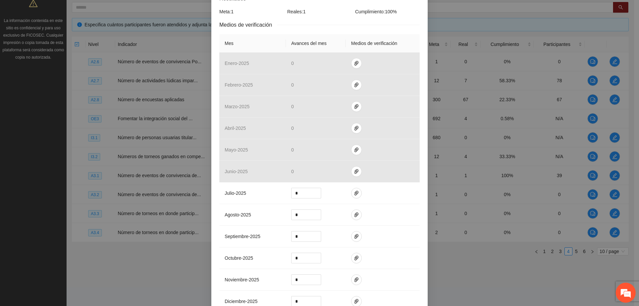
scroll to position [192, 0]
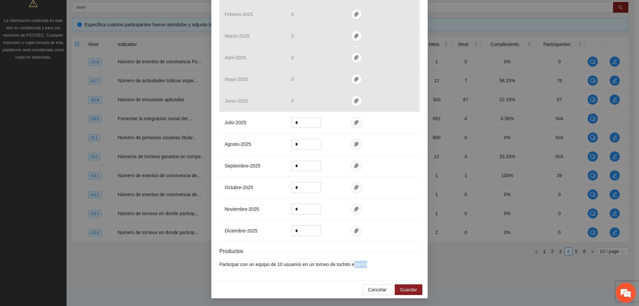
drag, startPoint x: 376, startPoint y: 267, endPoint x: 351, endPoint y: 266, distance: 24.7
click at [351, 266] on li "Participar con un equipo de 10 usuarios en un torneo de tochito externo" at bounding box center [319, 264] width 200 height 7
click at [331, 271] on div "Calendarización [DATE] Month Year Su Mo Tu We Th Fr Sa 31 Cedipol, [GEOGRAPHIC_…" at bounding box center [319, 95] width 200 height 354
click at [408, 286] on span "Guardar" at bounding box center [408, 289] width 17 height 7
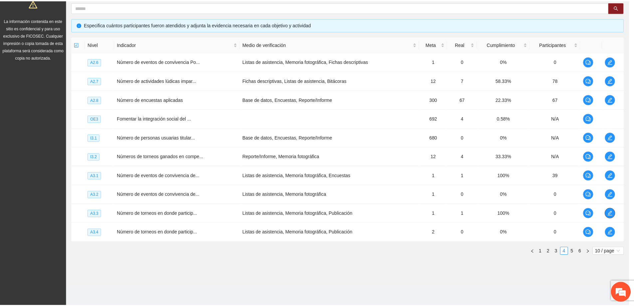
scroll to position [0, 0]
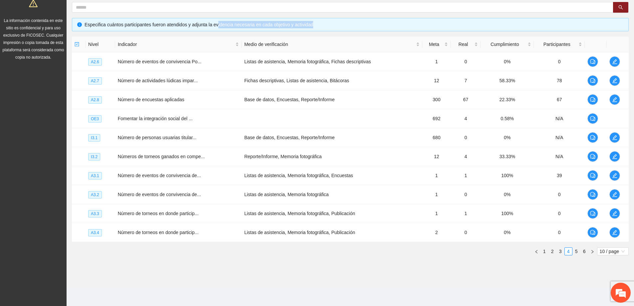
drag, startPoint x: 216, startPoint y: 29, endPoint x: 331, endPoint y: 28, distance: 115.5
click at [331, 28] on div "Especifica cuántos participantes fueron atendidos y adjunta la evidencia necesa…" at bounding box center [350, 24] width 557 height 13
click at [335, 25] on div "Especifica cuántos participantes fueron atendidos y adjunta la evidencia necesa…" at bounding box center [354, 24] width 539 height 7
